Goal: Task Accomplishment & Management: Use online tool/utility

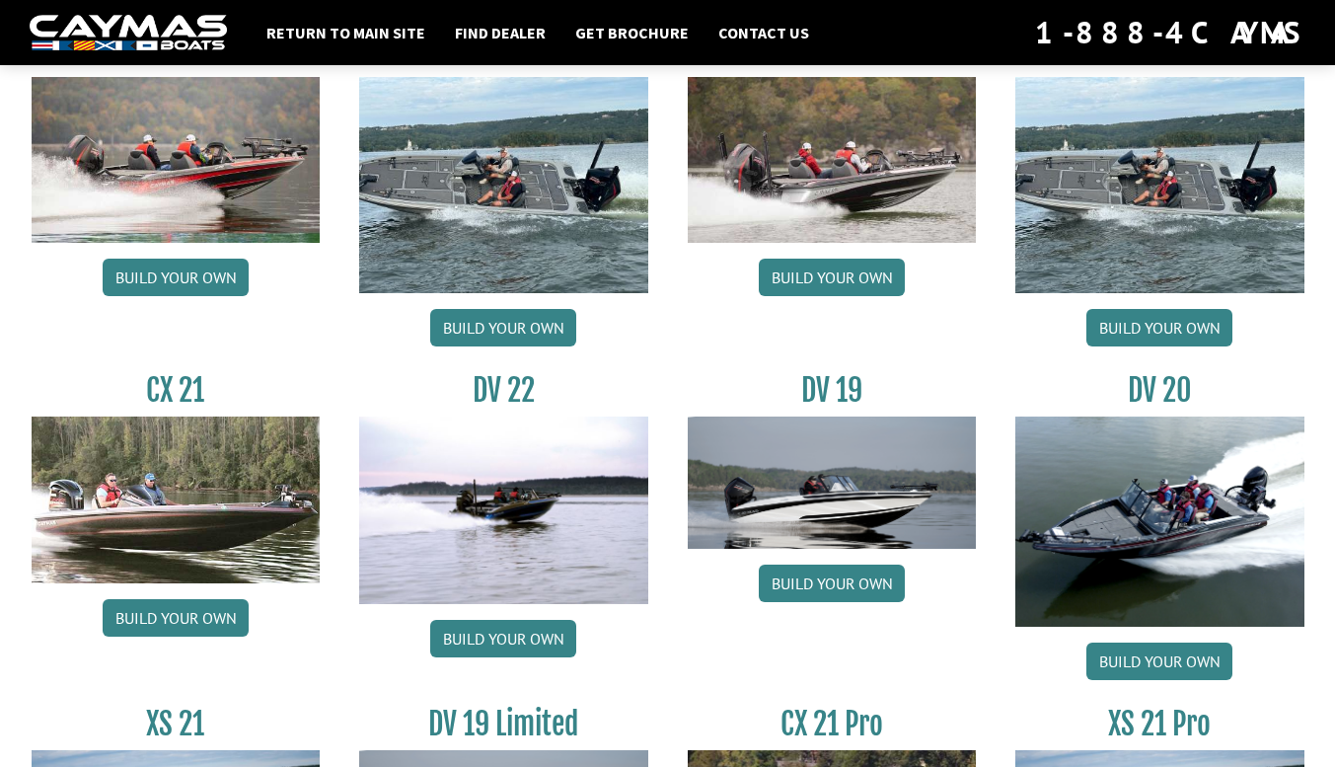
scroll to position [2070, 0]
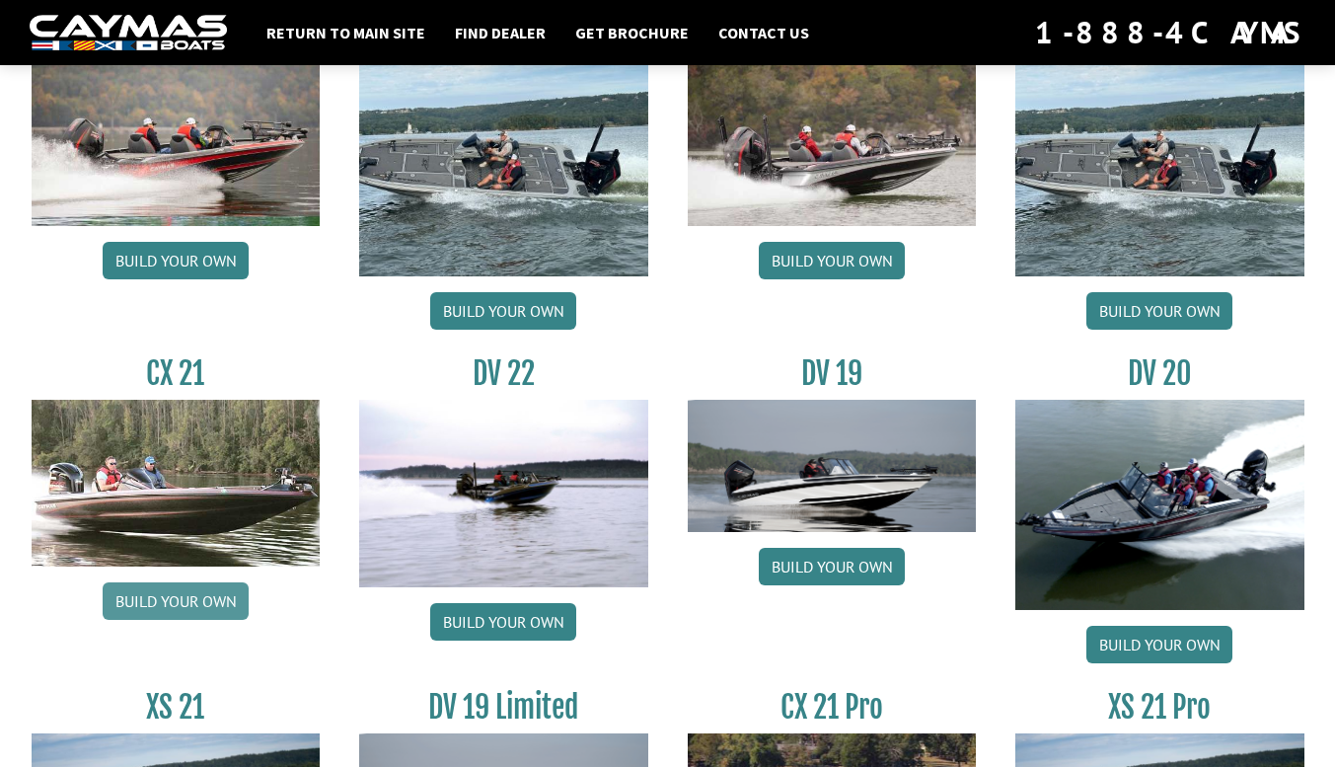
click at [181, 605] on link "Build your own" at bounding box center [176, 601] width 146 height 38
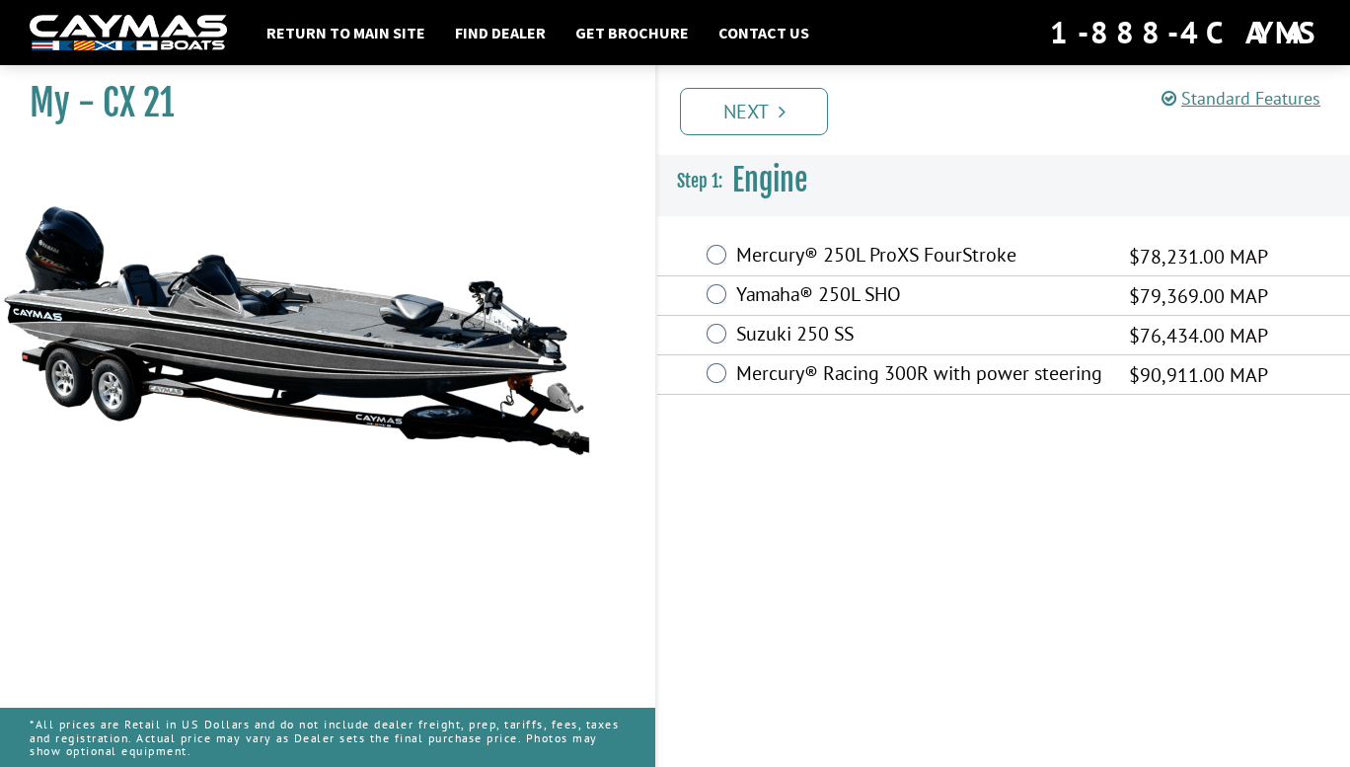
click at [737, 249] on label "Mercury® 250L ProXS FourStroke" at bounding box center [920, 257] width 368 height 29
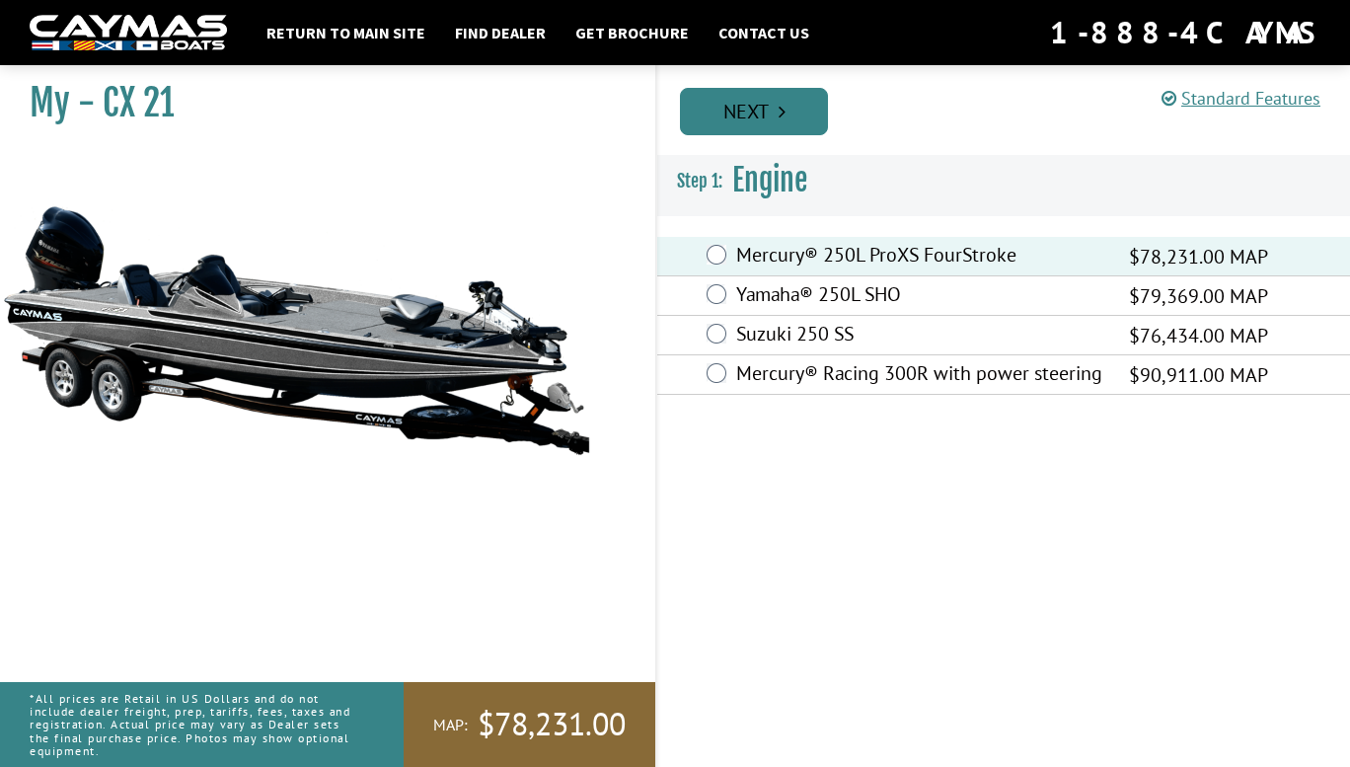
click at [763, 129] on link "Next" at bounding box center [754, 111] width 148 height 47
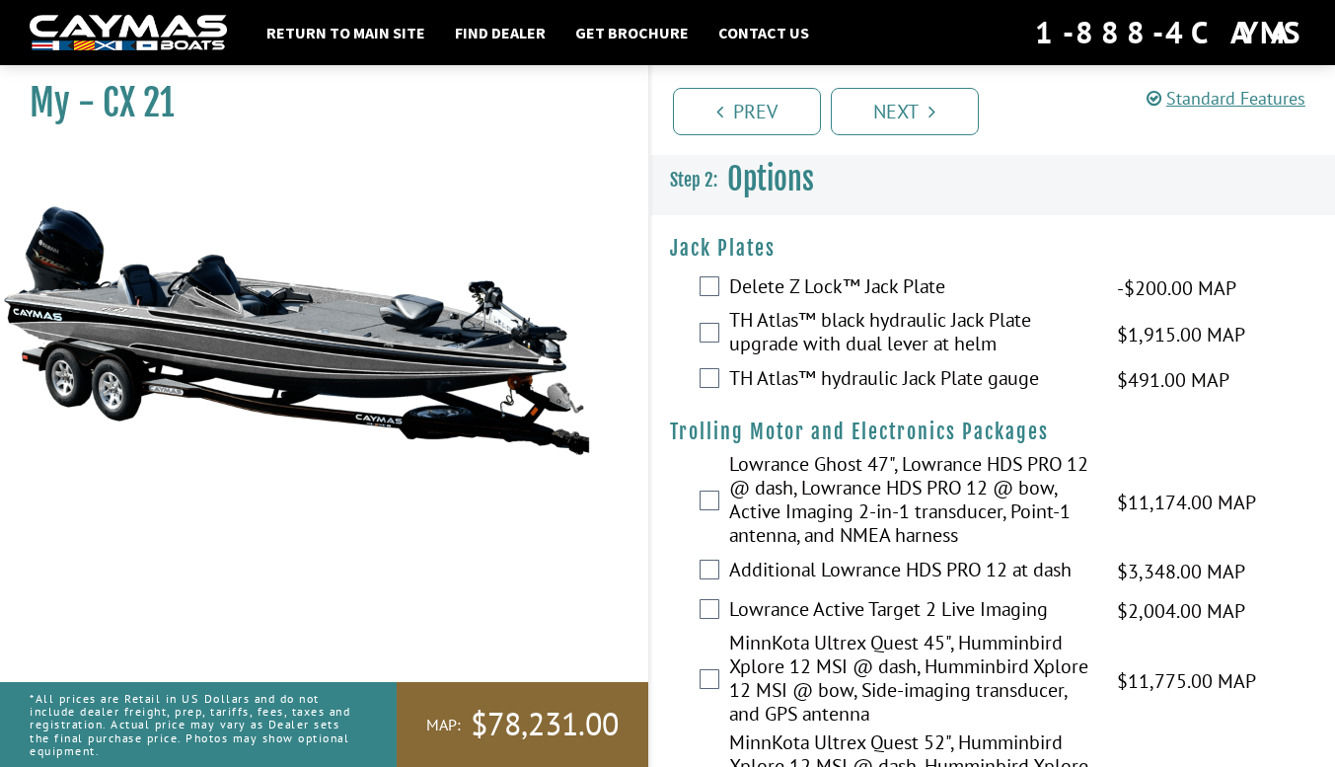
click at [796, 333] on label "TH Atlas™ black hydraulic Jack Plate upgrade with dual lever at helm" at bounding box center [911, 334] width 364 height 52
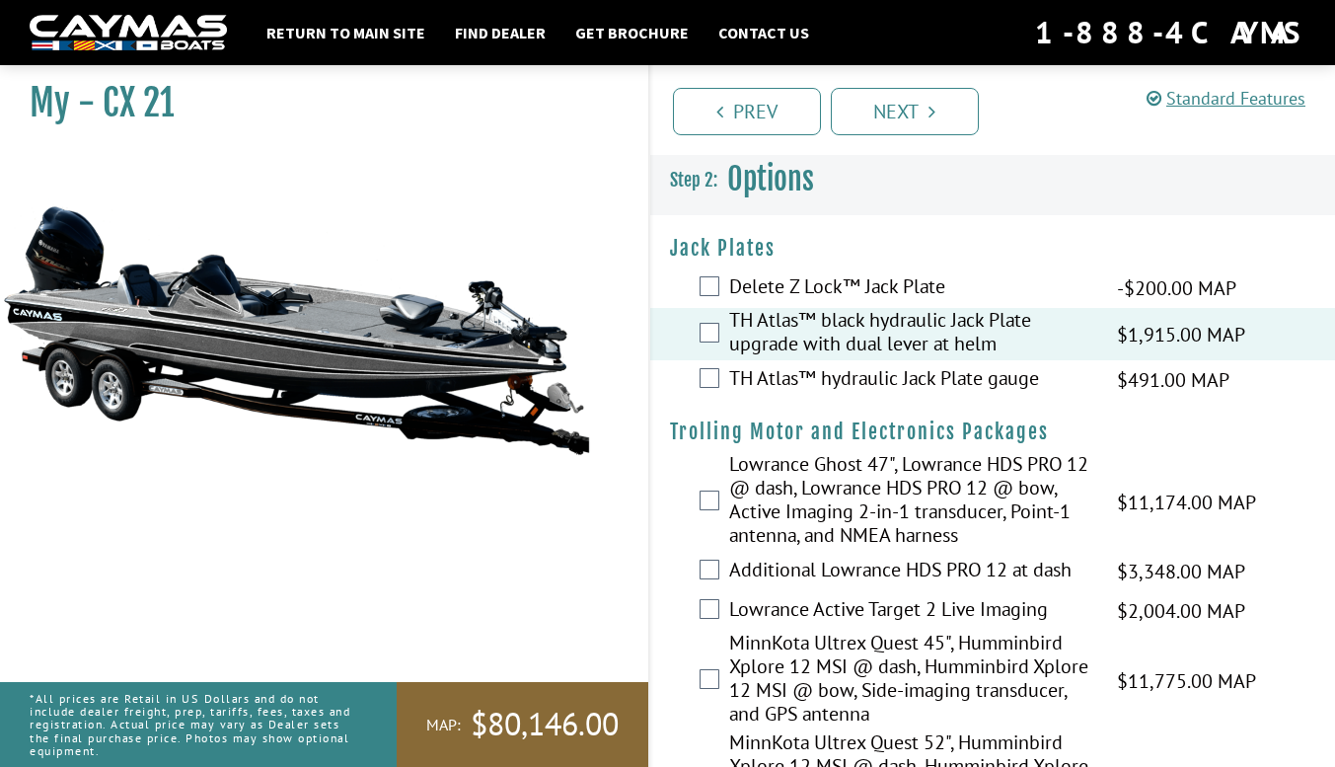
click at [774, 371] on label "TH Atlas™ hydraulic Jack Plate gauge" at bounding box center [911, 380] width 364 height 29
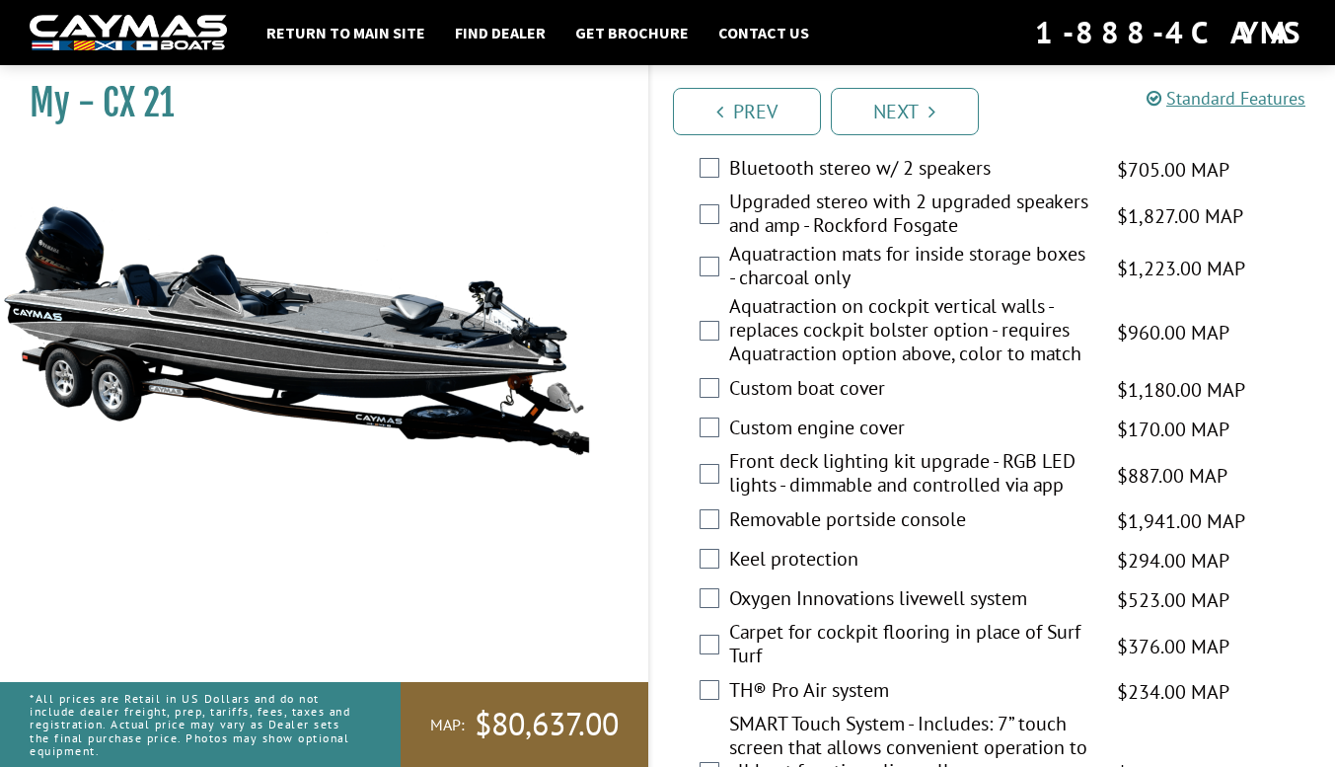
scroll to position [2023, 0]
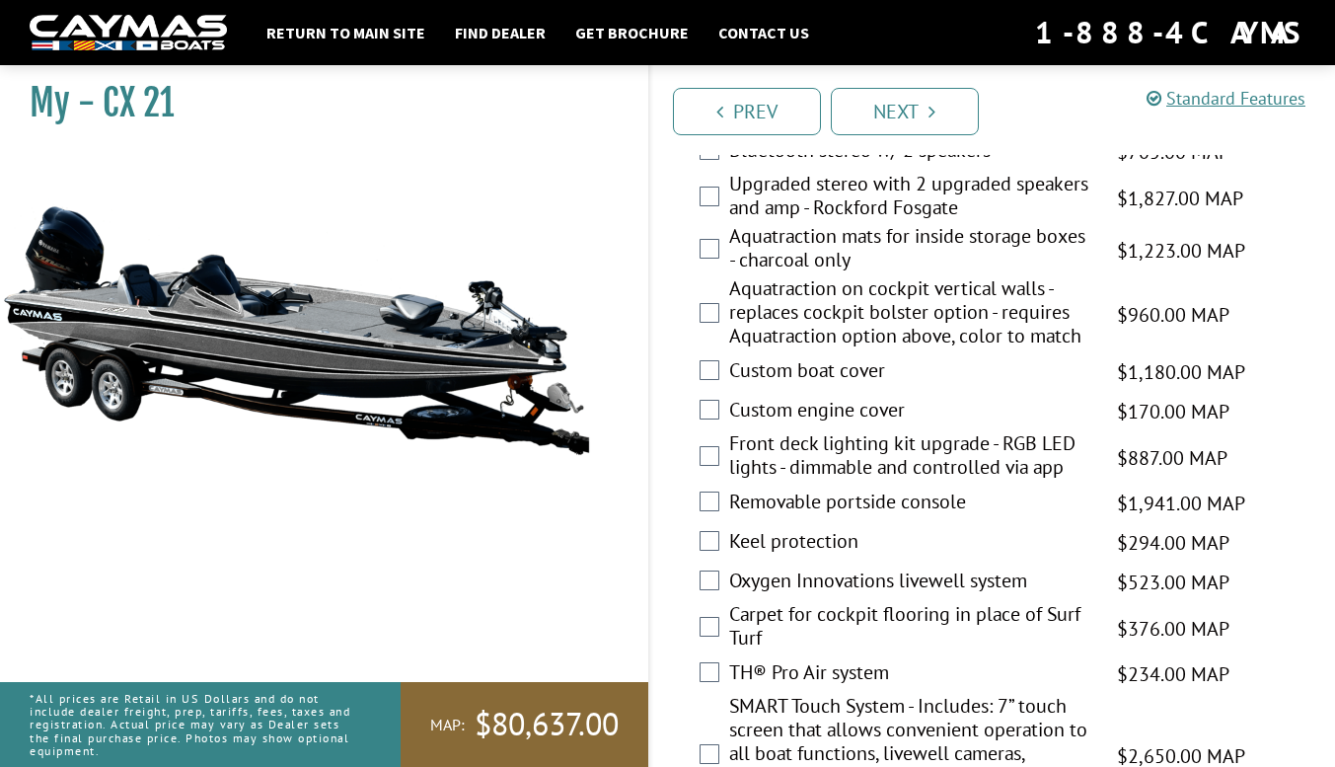
click at [886, 387] on label "Custom boat cover" at bounding box center [911, 372] width 364 height 29
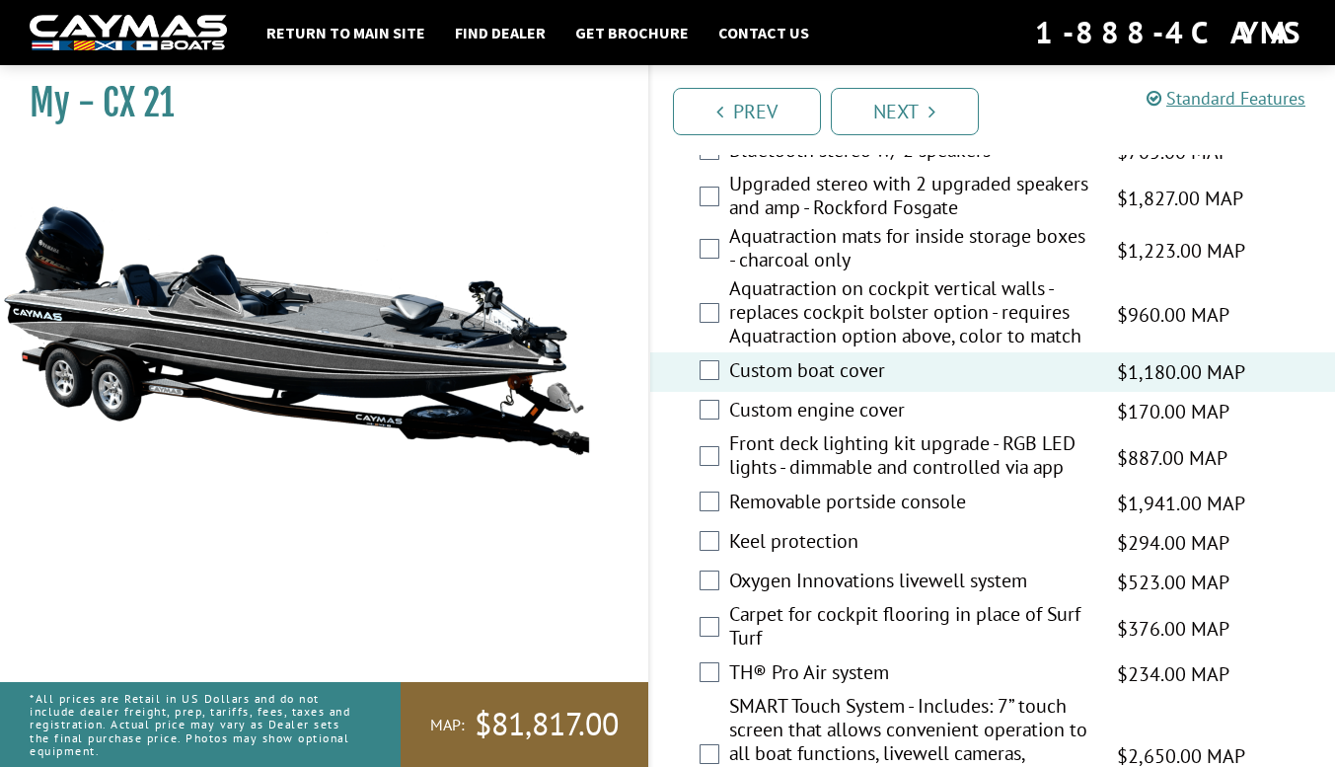
click at [819, 558] on label "Keel protection" at bounding box center [911, 543] width 364 height 29
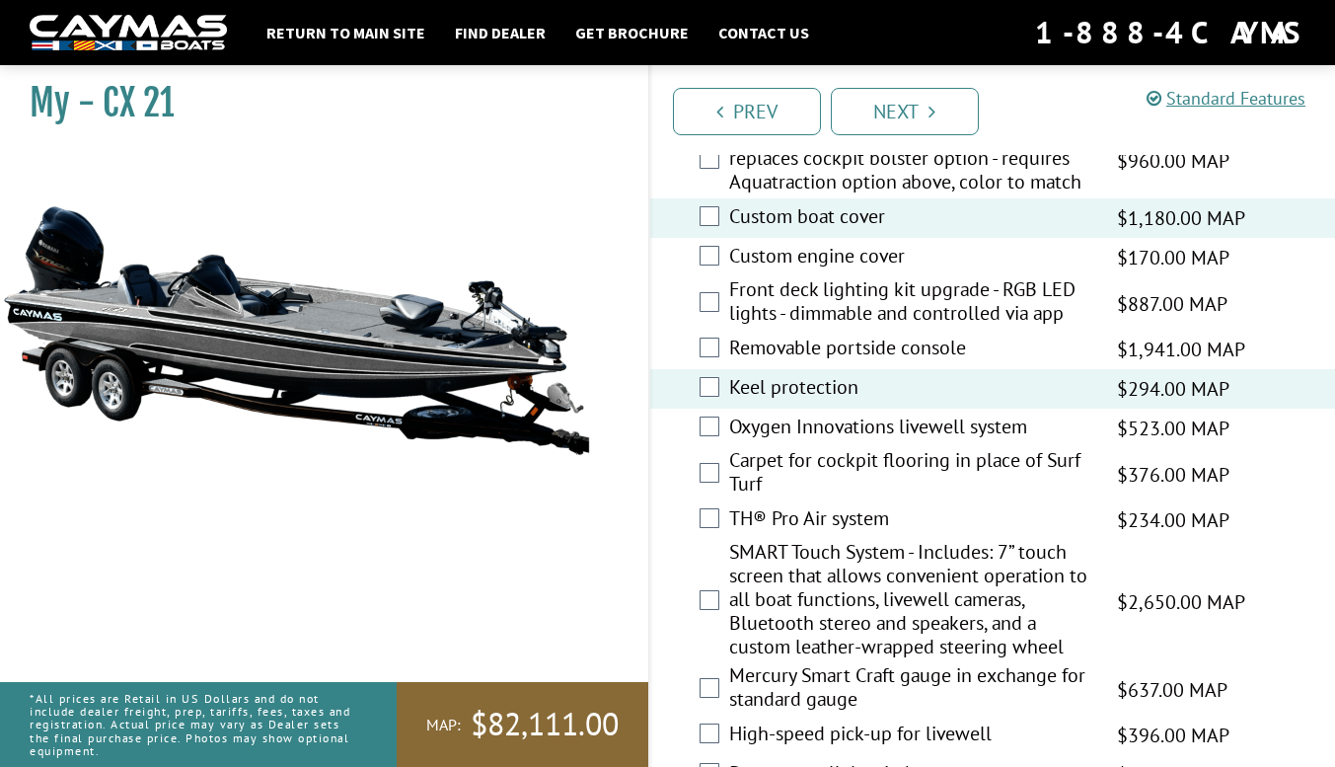
scroll to position [2201, 0]
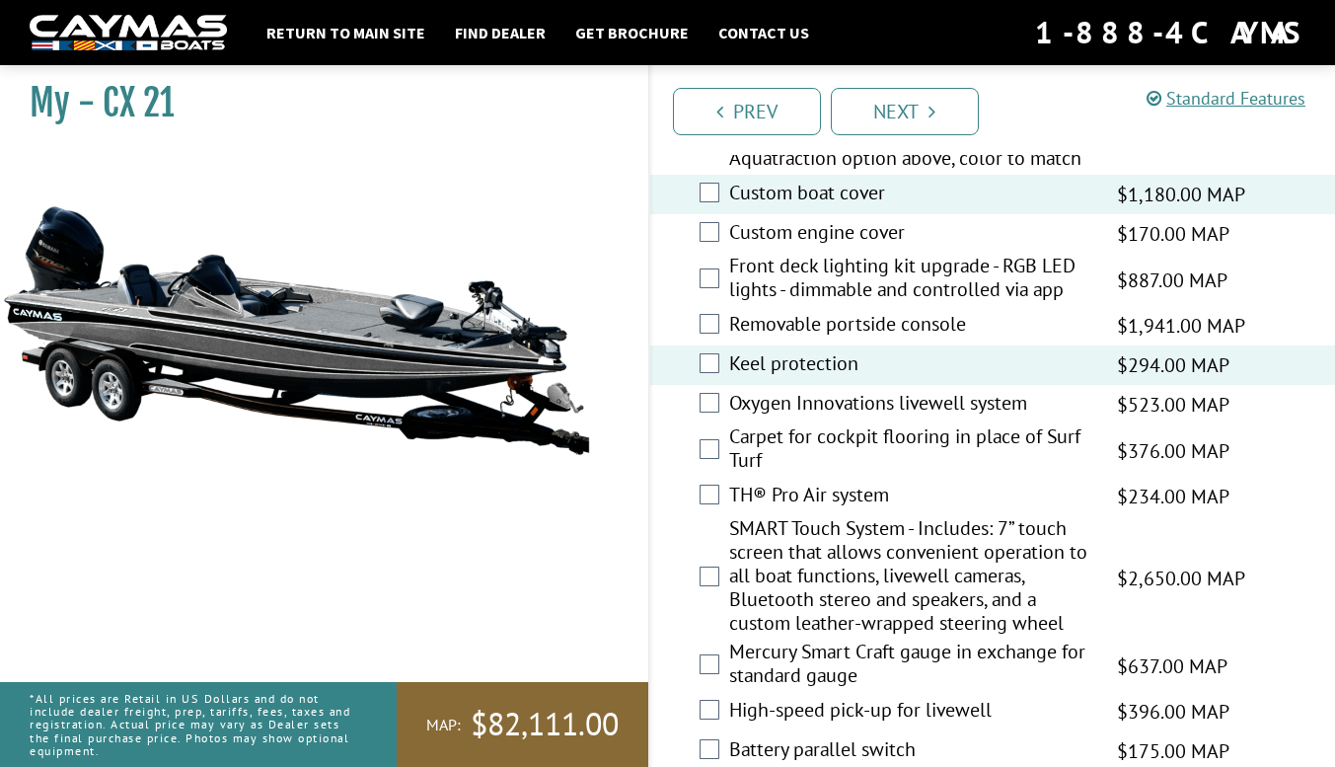
click at [887, 419] on label "Oxygen Innovations livewell system" at bounding box center [911, 405] width 364 height 29
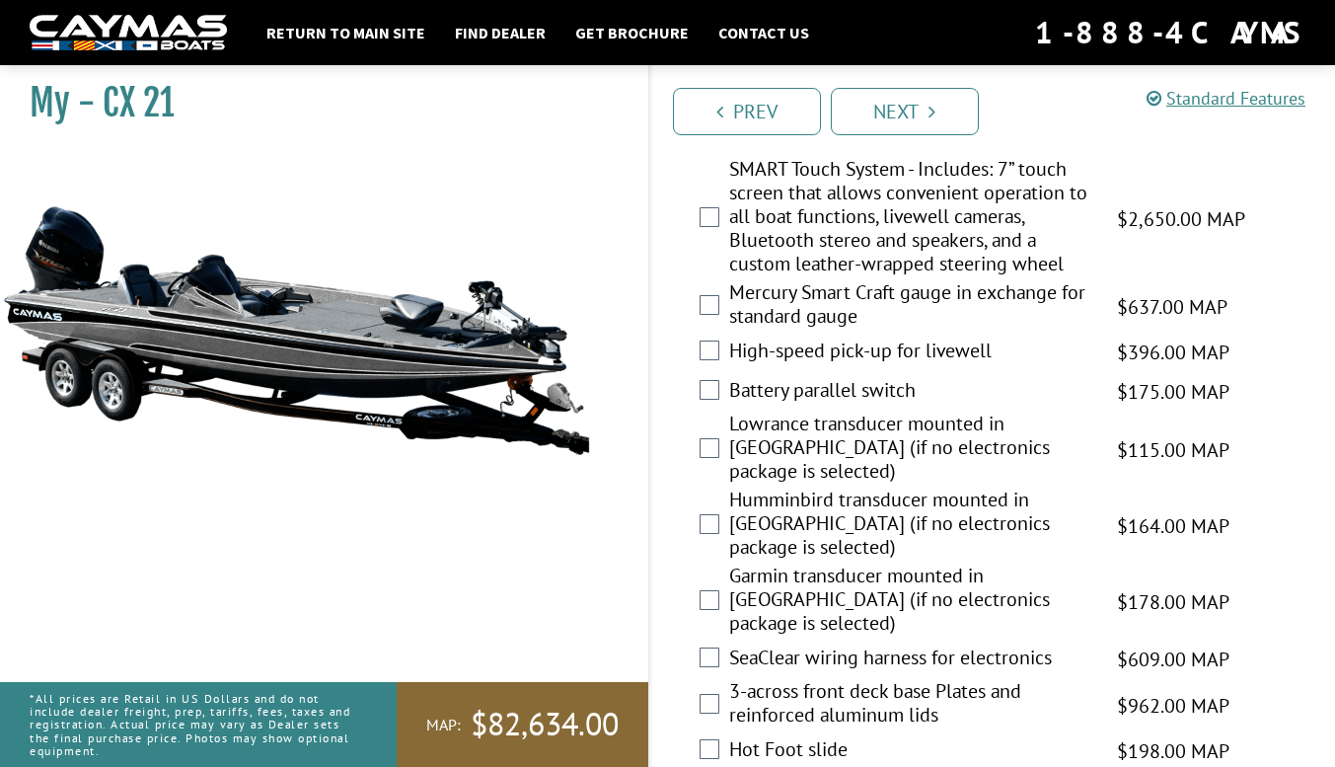
scroll to position [2579, 0]
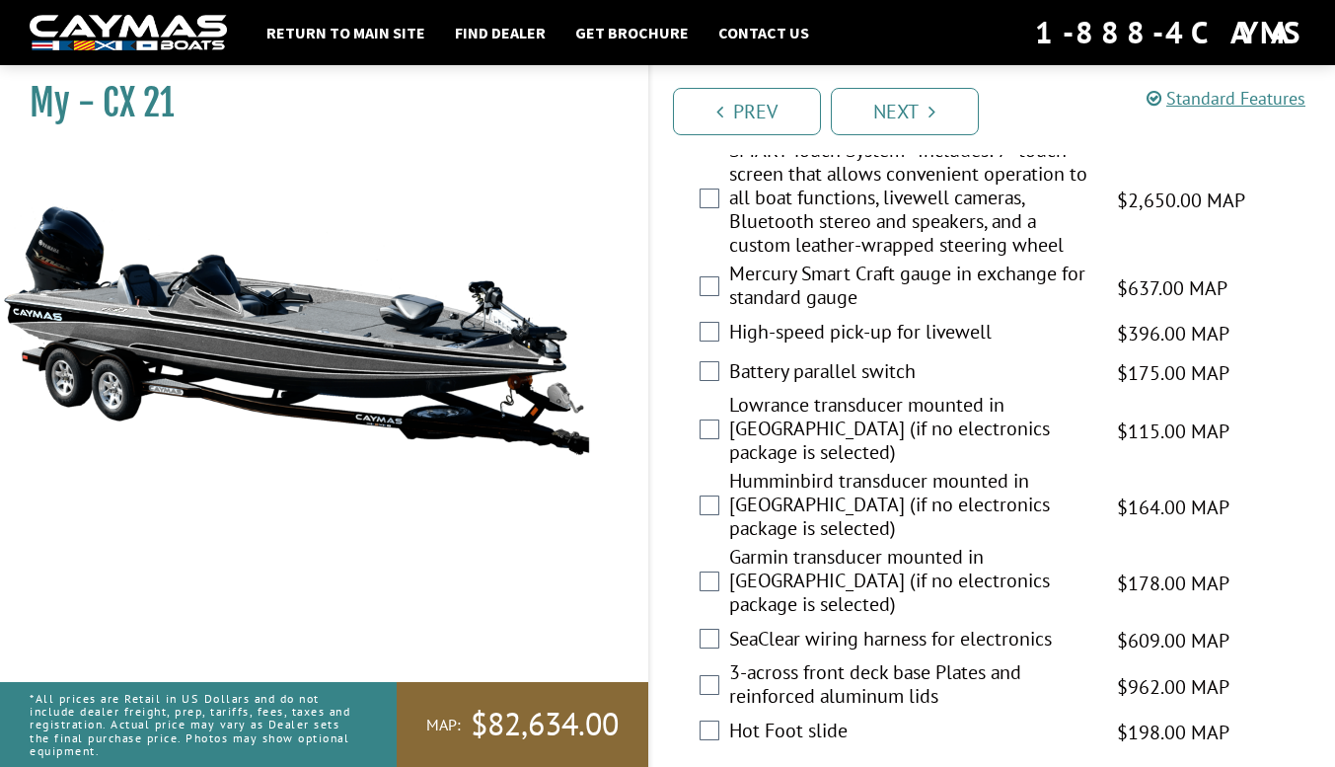
click at [841, 348] on label "High-speed pick-up for livewell" at bounding box center [911, 334] width 364 height 29
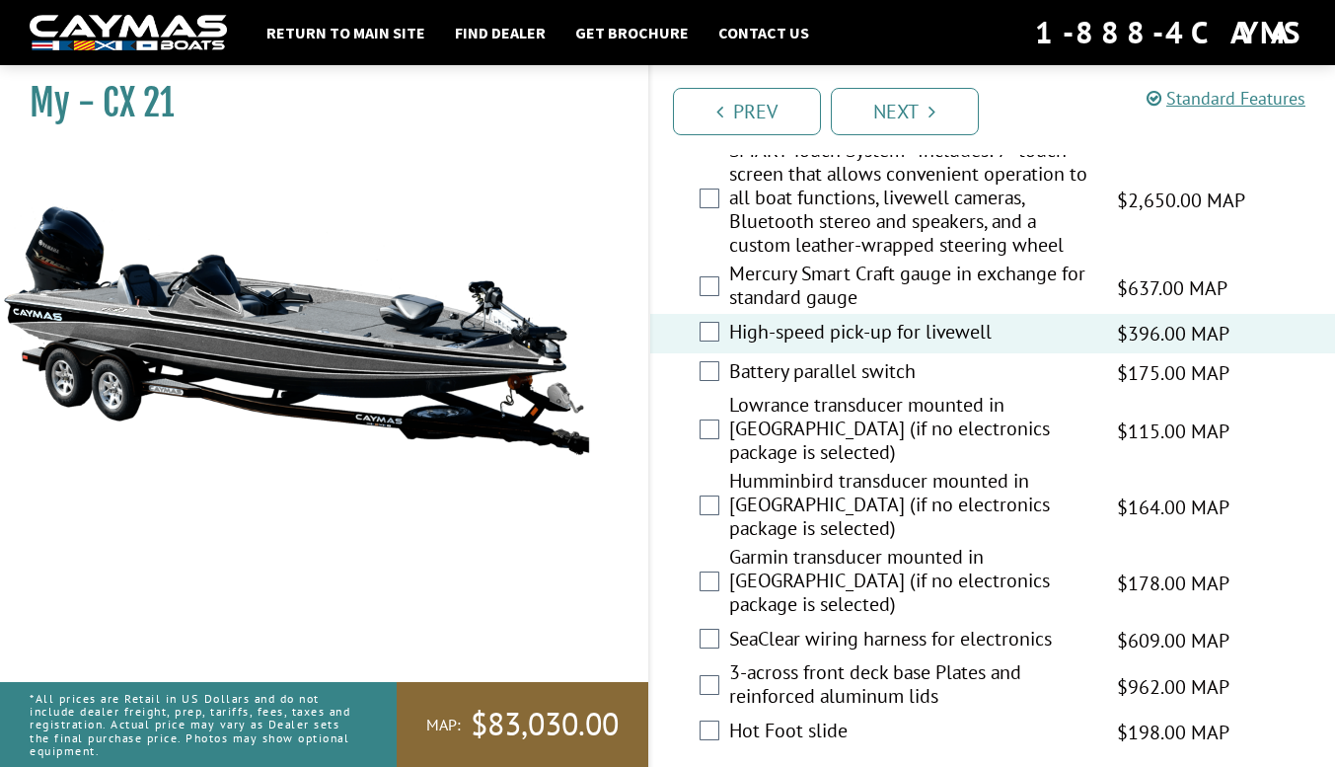
click at [793, 719] on label "Hot Foot slide" at bounding box center [911, 733] width 364 height 29
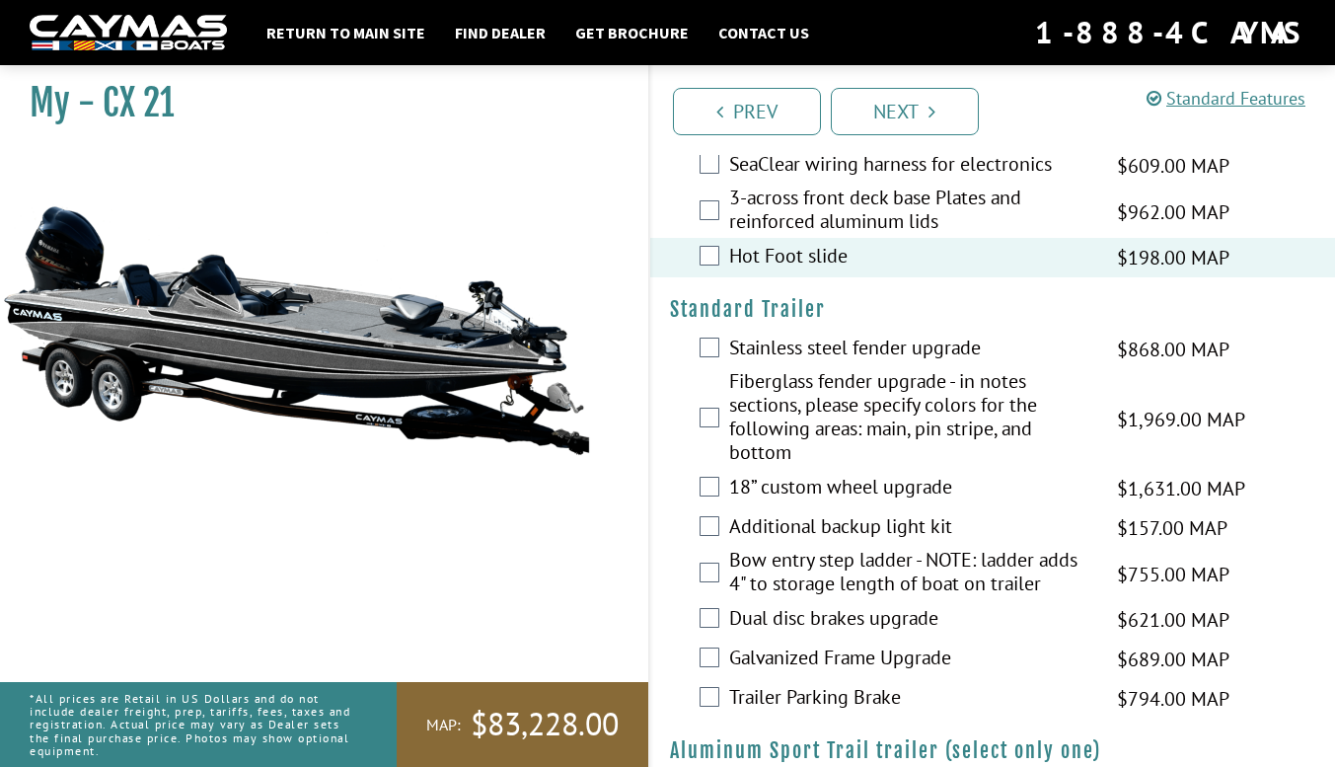
scroll to position [3065, 0]
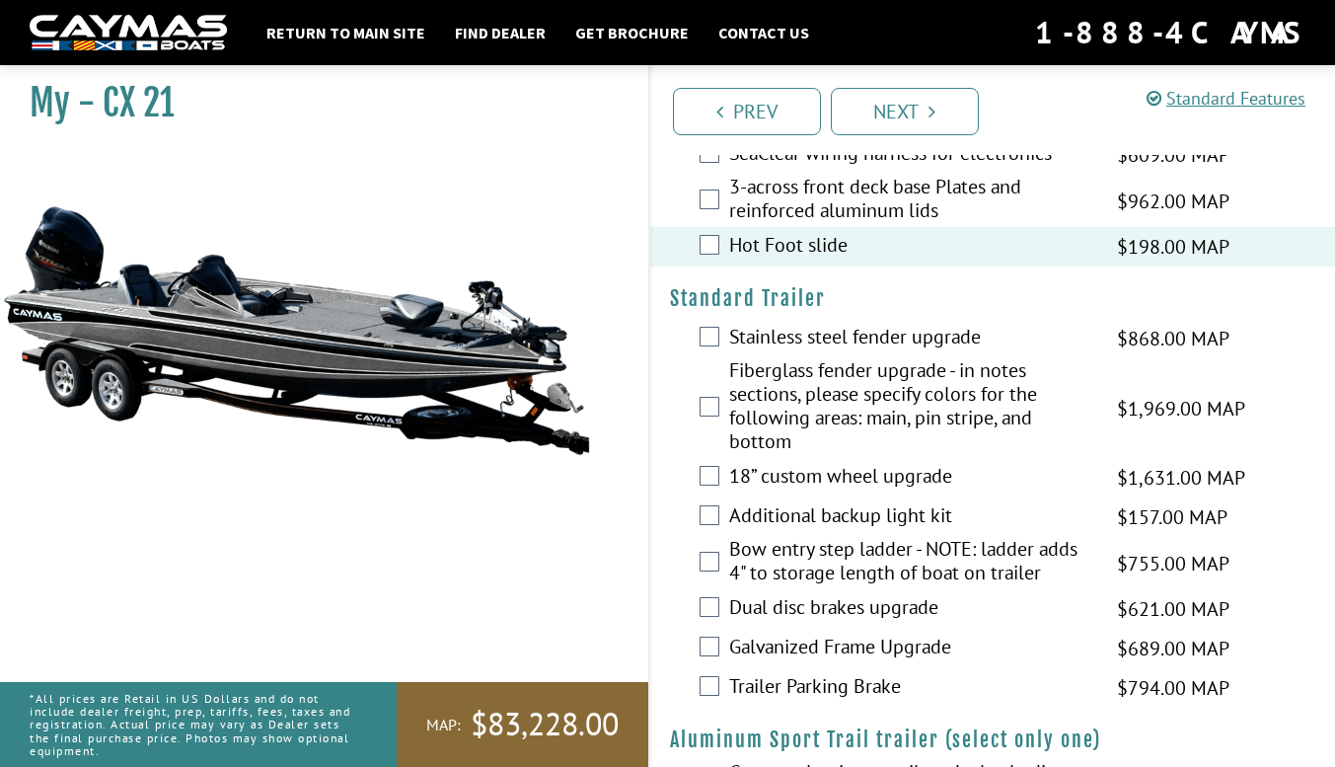
click at [881, 464] on label "18” custom wheel upgrade" at bounding box center [911, 478] width 364 height 29
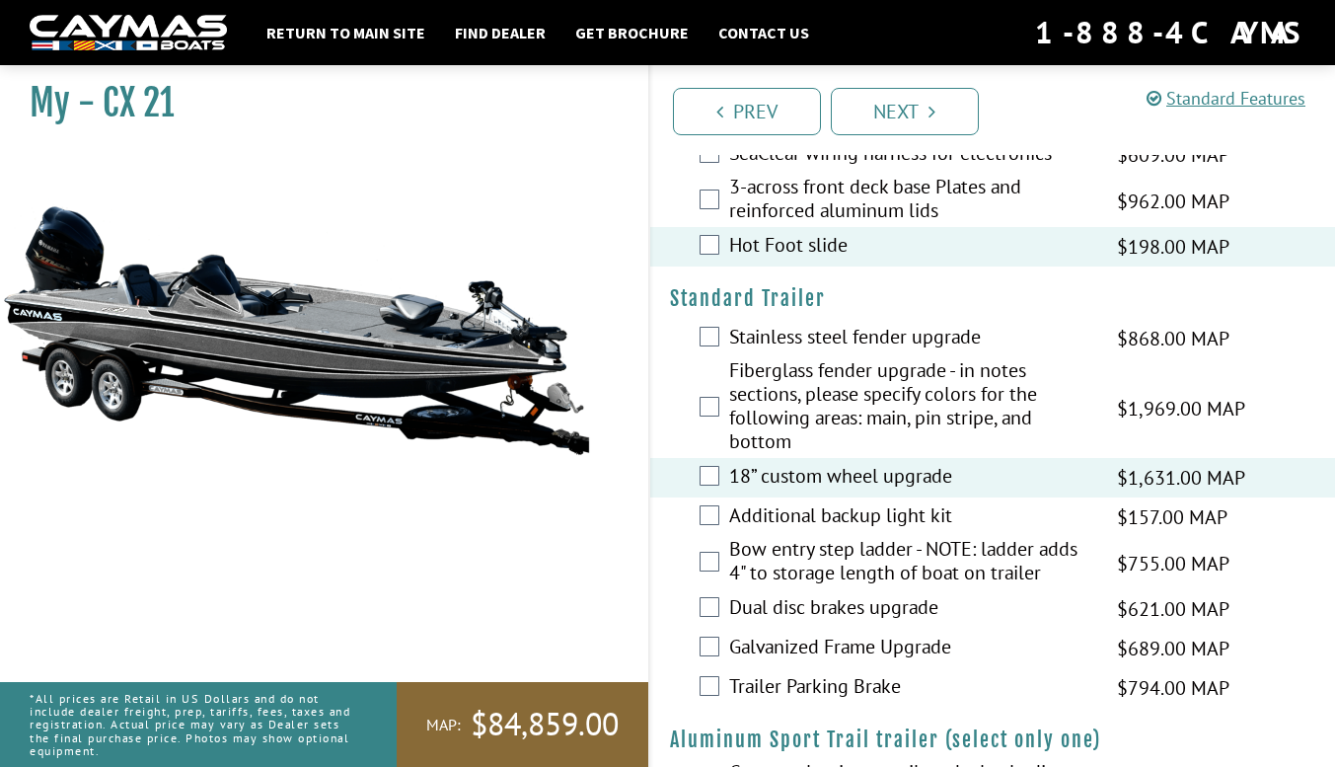
click at [858, 503] on label "Additional backup light kit" at bounding box center [911, 517] width 364 height 29
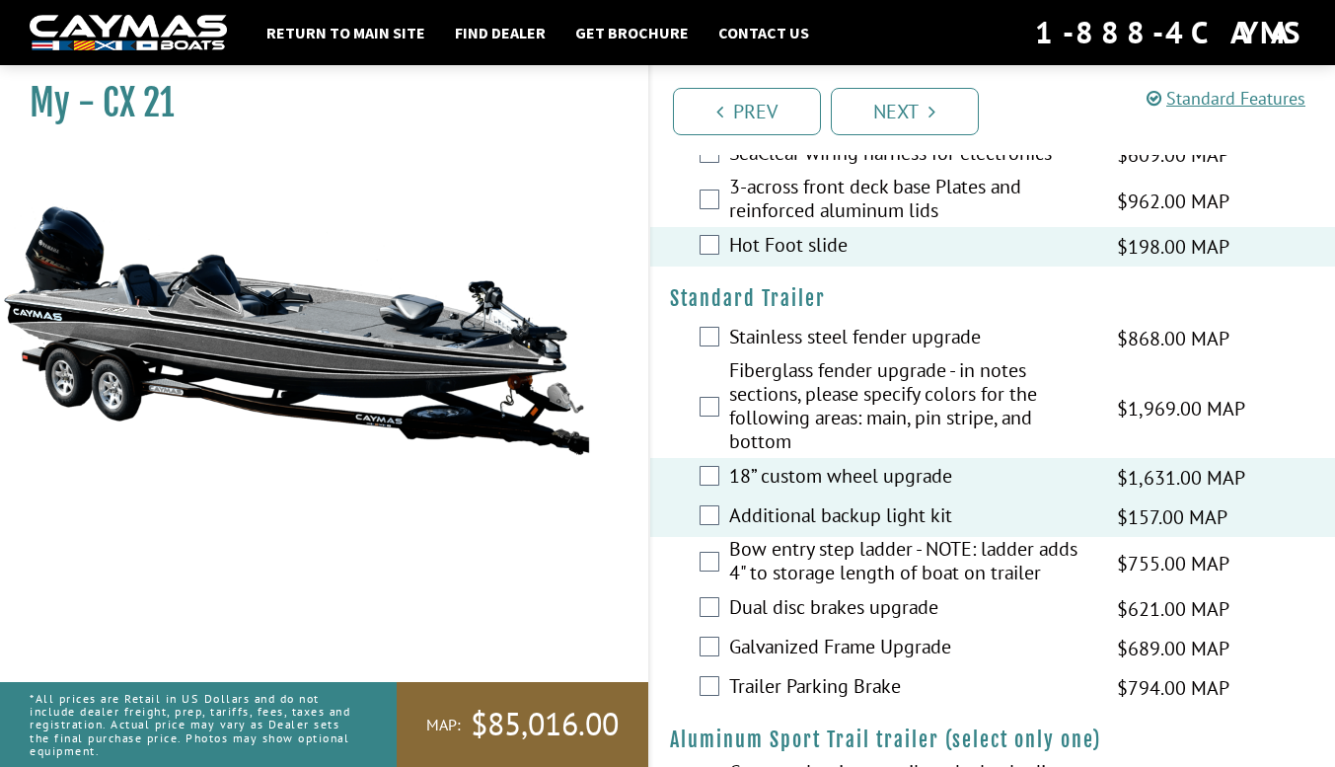
scroll to position [3149, 0]
